Goal: Obtain resource: Download file/media

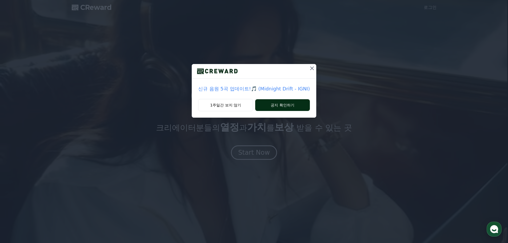
click at [280, 105] on button "공지 확인하기" at bounding box center [282, 105] width 55 height 12
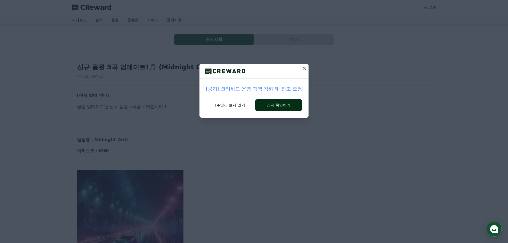
click at [286, 105] on button "공지 확인하기" at bounding box center [278, 105] width 47 height 12
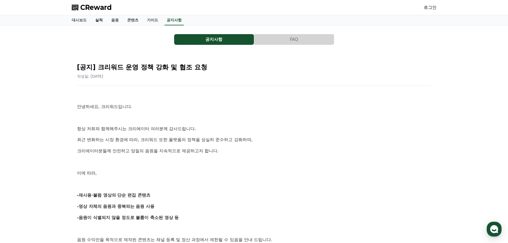
click at [100, 20] on link "실적" at bounding box center [99, 20] width 16 height 10
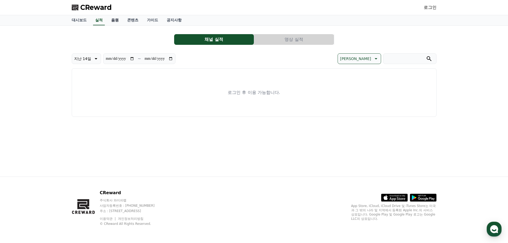
click at [114, 21] on link "음원" at bounding box center [115, 20] width 16 height 10
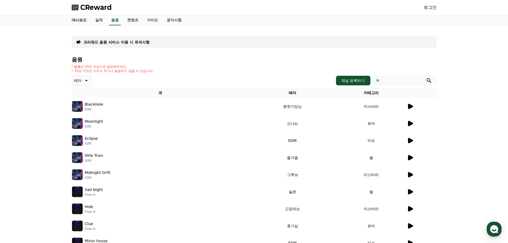
click at [72, 21] on link "대시보드" at bounding box center [79, 20] width 23 height 10
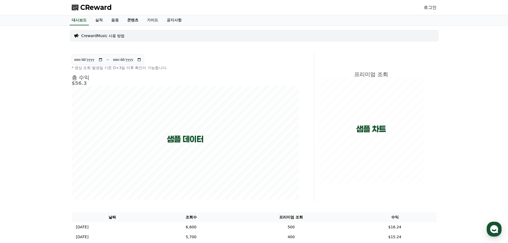
click at [132, 21] on link "콘텐츠" at bounding box center [133, 20] width 20 height 10
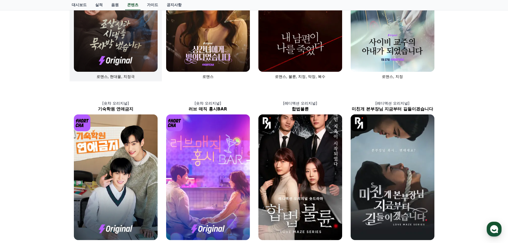
scroll to position [80, 0]
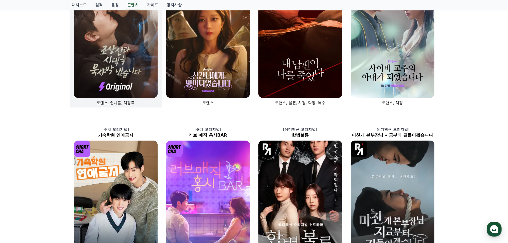
click at [123, 47] on img at bounding box center [116, 35] width 84 height 126
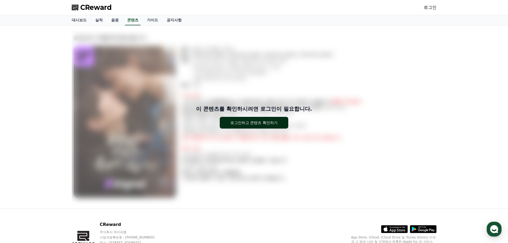
click at [258, 124] on div "로그인하고 콘텐츠 확인하기" at bounding box center [254, 122] width 47 height 5
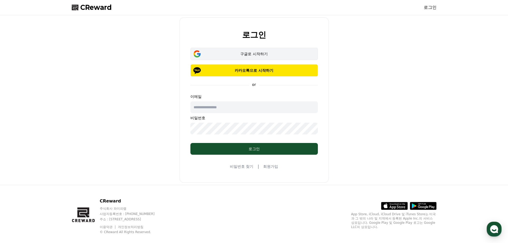
click at [252, 54] on div "구글로 시작하기" at bounding box center [254, 53] width 112 height 5
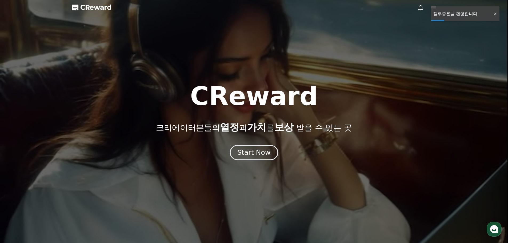
click at [258, 155] on div "Start Now" at bounding box center [254, 152] width 33 height 9
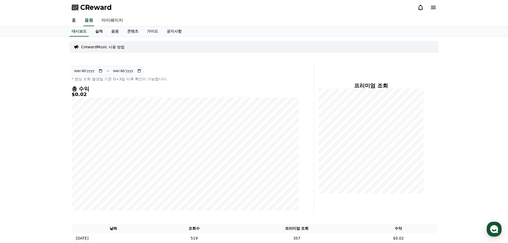
click at [97, 30] on link "실적" at bounding box center [99, 31] width 16 height 10
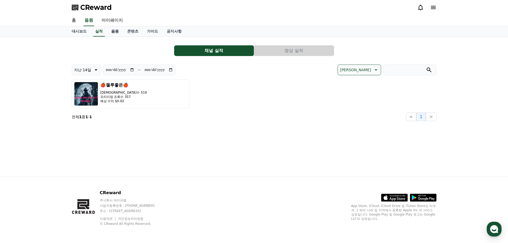
click at [112, 31] on link "음원" at bounding box center [115, 31] width 16 height 10
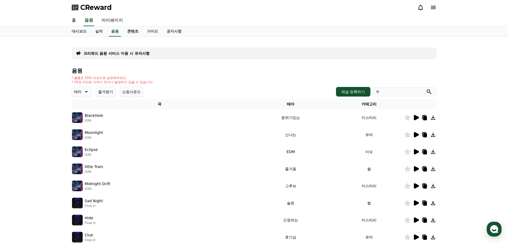
click at [130, 32] on link "콘텐츠" at bounding box center [133, 31] width 20 height 10
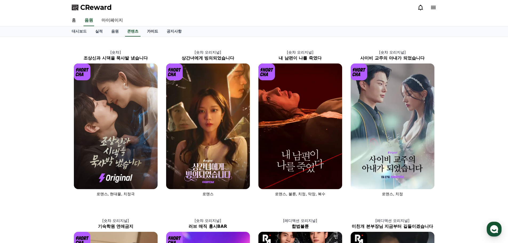
click at [152, 31] on link "가이드" at bounding box center [153, 31] width 20 height 10
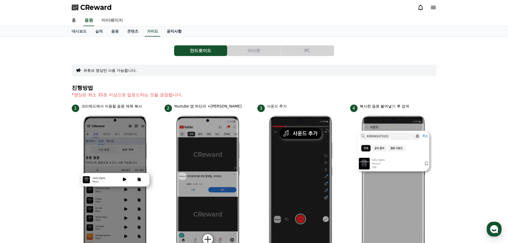
click at [178, 32] on link "공지사항" at bounding box center [174, 31] width 23 height 10
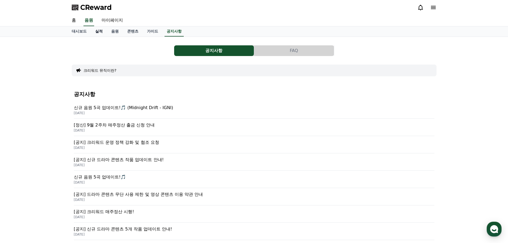
click at [99, 31] on link "실적" at bounding box center [99, 31] width 16 height 10
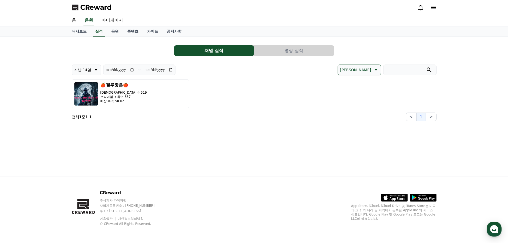
click at [293, 51] on button "영상 실적" at bounding box center [294, 50] width 80 height 11
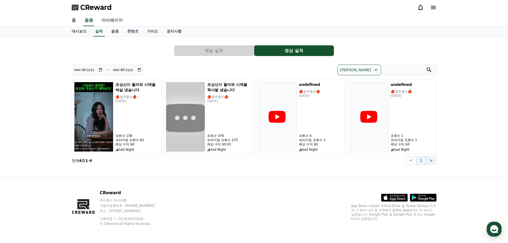
click at [432, 162] on button ">" at bounding box center [431, 160] width 10 height 9
click at [411, 161] on button "<" at bounding box center [411, 160] width 10 height 9
click at [224, 50] on button "채널 실적" at bounding box center [214, 50] width 80 height 11
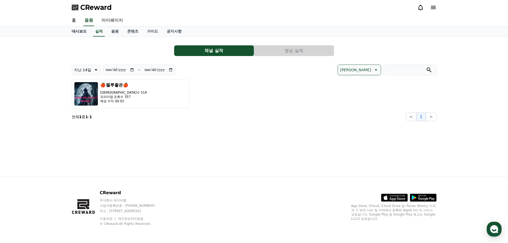
click at [80, 32] on link "대시보드" at bounding box center [79, 31] width 23 height 10
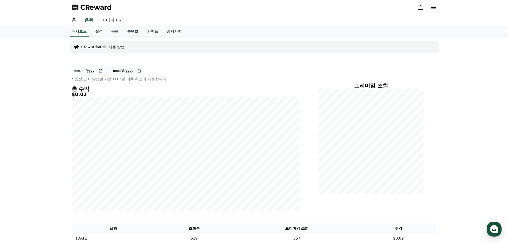
click at [111, 19] on link "마이페이지" at bounding box center [112, 20] width 30 height 11
select select "**********"
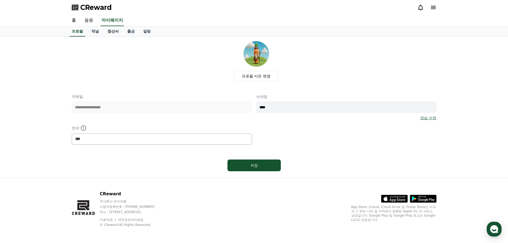
click at [112, 33] on link "정산서" at bounding box center [113, 31] width 20 height 10
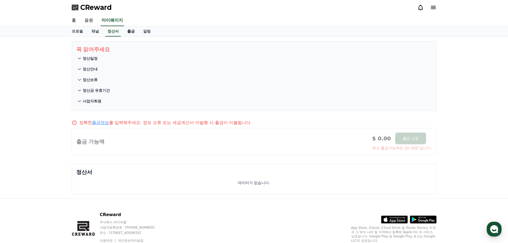
click at [129, 31] on link "출금" at bounding box center [131, 31] width 16 height 10
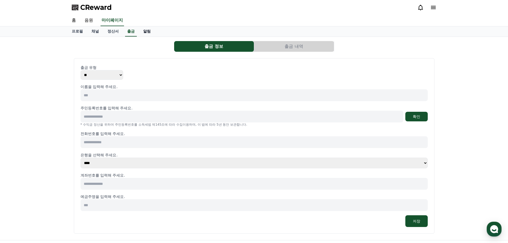
click at [147, 32] on link "알림" at bounding box center [147, 31] width 16 height 10
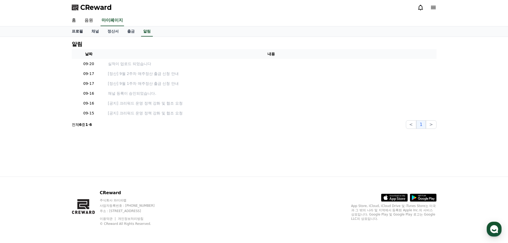
click at [79, 31] on link "프로필" at bounding box center [78, 31] width 20 height 10
select select "**********"
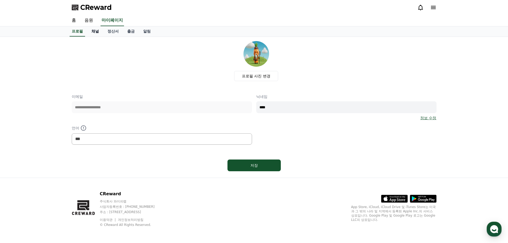
click at [95, 31] on link "채널" at bounding box center [95, 31] width 16 height 10
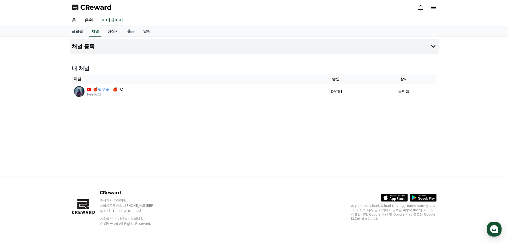
click at [74, 20] on link "홈" at bounding box center [74, 20] width 13 height 11
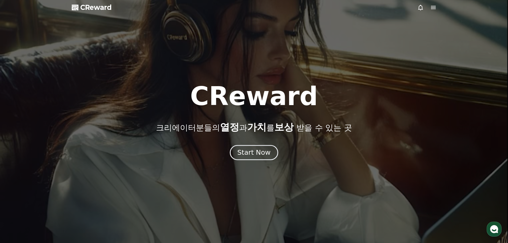
click at [251, 152] on div "Start Now" at bounding box center [254, 152] width 33 height 9
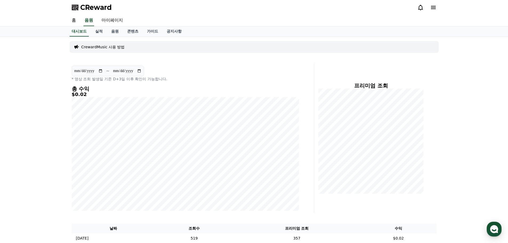
click at [138, 73] on input "**********" at bounding box center [127, 71] width 29 height 6
click at [141, 70] on input "**********" at bounding box center [127, 71] width 29 height 6
type input "**********"
click at [74, 19] on link "홈" at bounding box center [74, 20] width 13 height 11
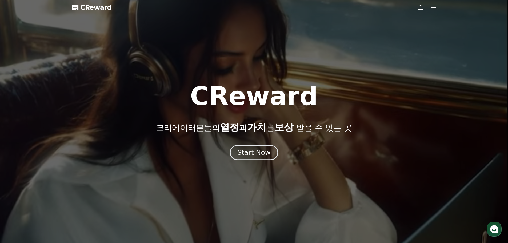
click at [259, 149] on div "Start Now" at bounding box center [254, 152] width 33 height 9
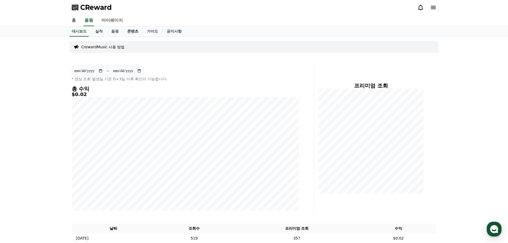
click at [133, 34] on link "콘텐츠" at bounding box center [133, 31] width 20 height 10
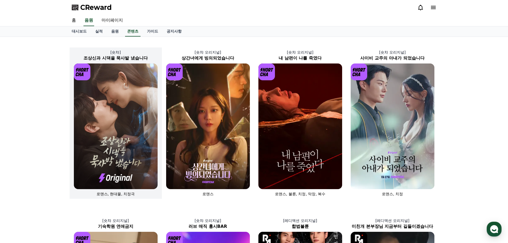
click at [112, 106] on img at bounding box center [116, 127] width 84 height 126
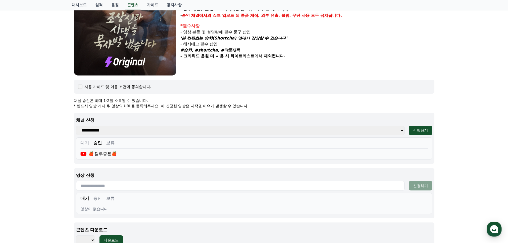
scroll to position [213, 0]
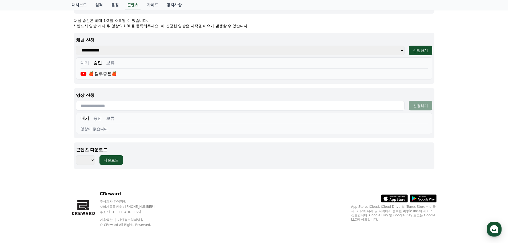
click at [97, 118] on button "승인" at bounding box center [97, 118] width 9 height 6
click at [93, 160] on select "*** *** *** *** *** *** *** *** *** *** *** *** *** *** *** *** *** *** *** ***…" at bounding box center [85, 160] width 19 height 10
select select "**********"
click at [76, 155] on select "*** *** *** *** *** *** *** *** *** *** *** *** *** *** *** *** *** *** *** ***…" at bounding box center [85, 160] width 19 height 10
click at [113, 158] on div "다운로드" at bounding box center [111, 159] width 15 height 5
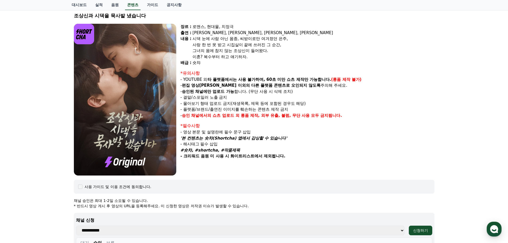
scroll to position [0, 0]
